Goal: Check status: Check status

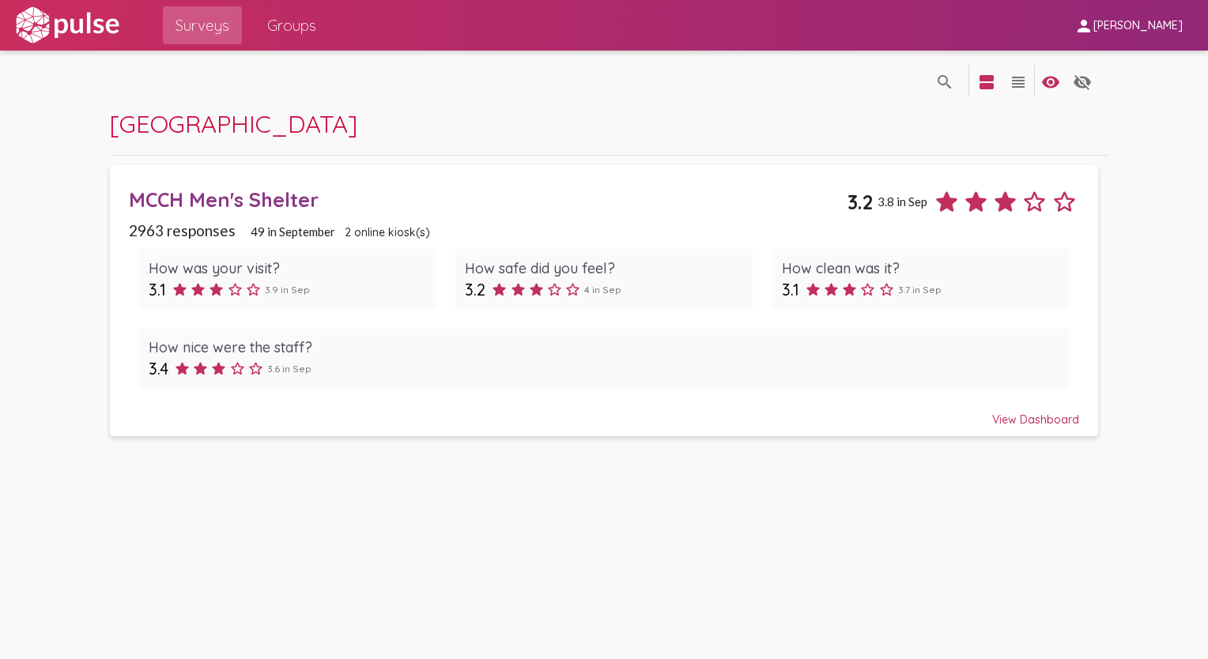
click at [910, 204] on span "3.8 in Sep" at bounding box center [902, 201] width 50 height 14
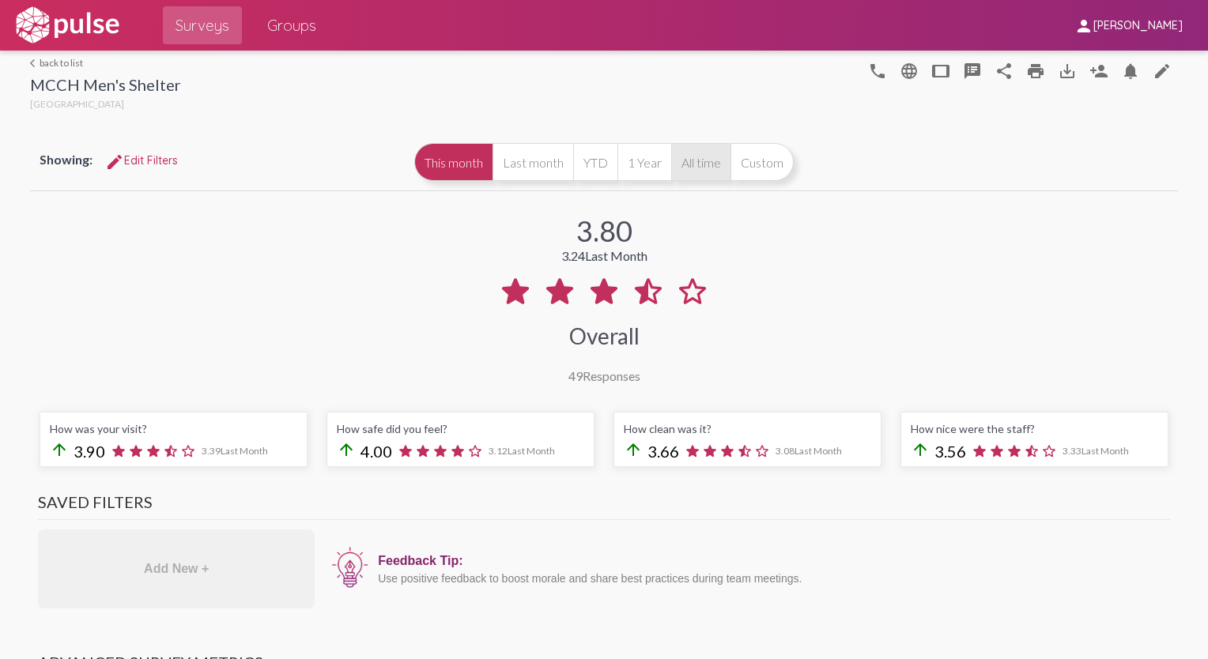
click at [685, 163] on button "All time" at bounding box center [700, 162] width 59 height 38
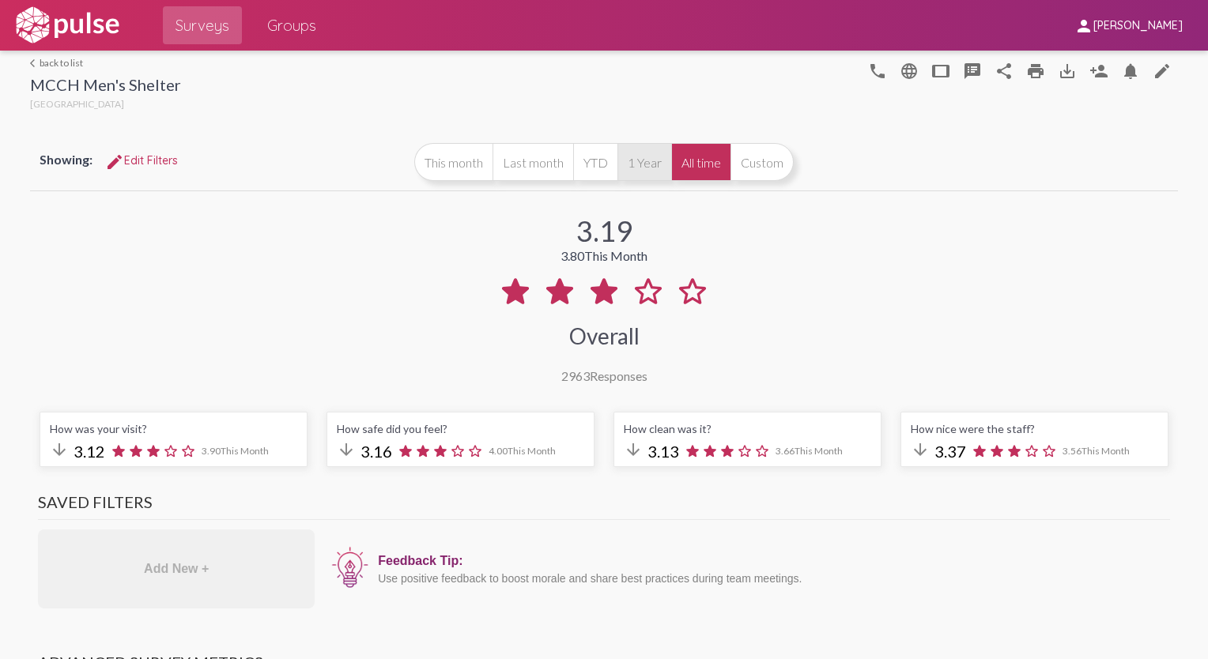
click at [647, 168] on button "1 Year" at bounding box center [644, 162] width 54 height 38
click at [598, 165] on button "YTD" at bounding box center [595, 162] width 44 height 38
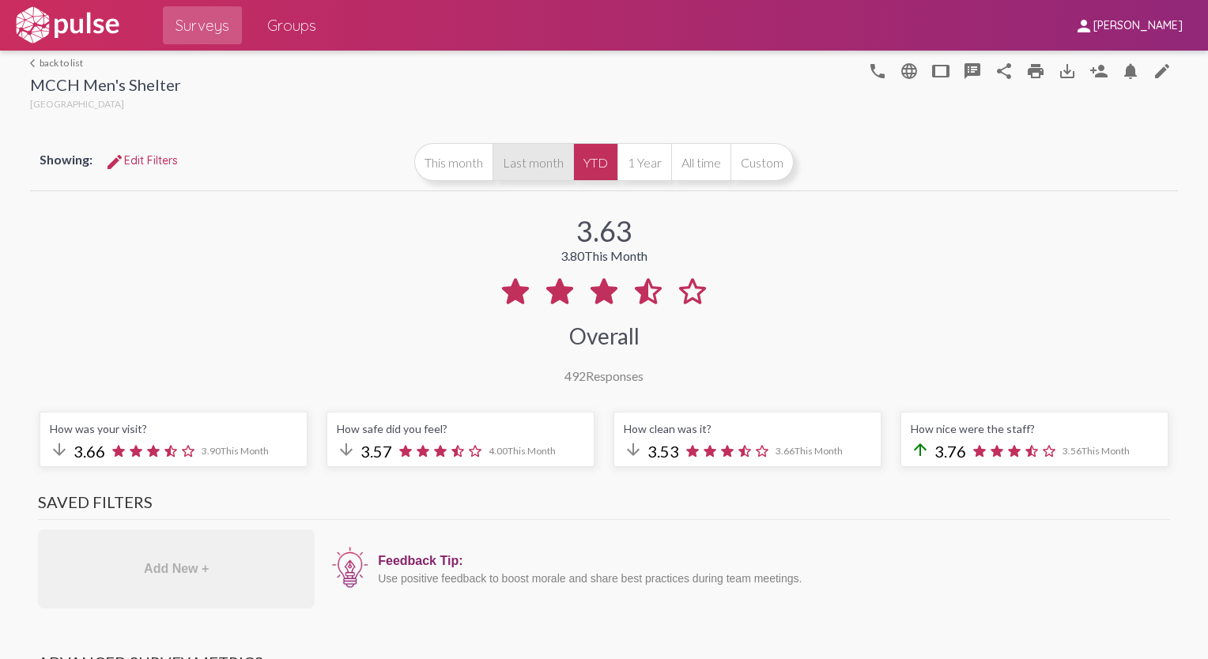
click at [520, 168] on button "Last month" at bounding box center [532, 162] width 81 height 38
click at [458, 169] on button "This month" at bounding box center [453, 162] width 78 height 38
